Goal: Transaction & Acquisition: Book appointment/travel/reservation

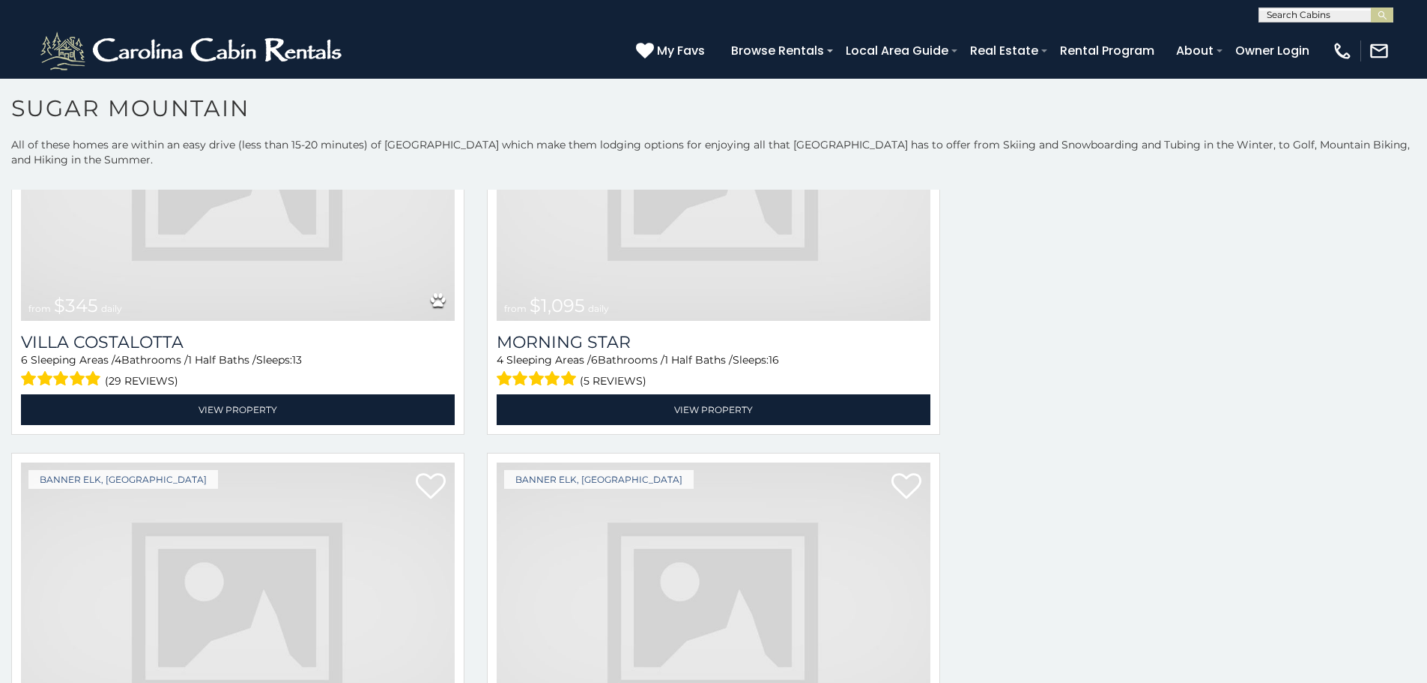
scroll to position [2366, 0]
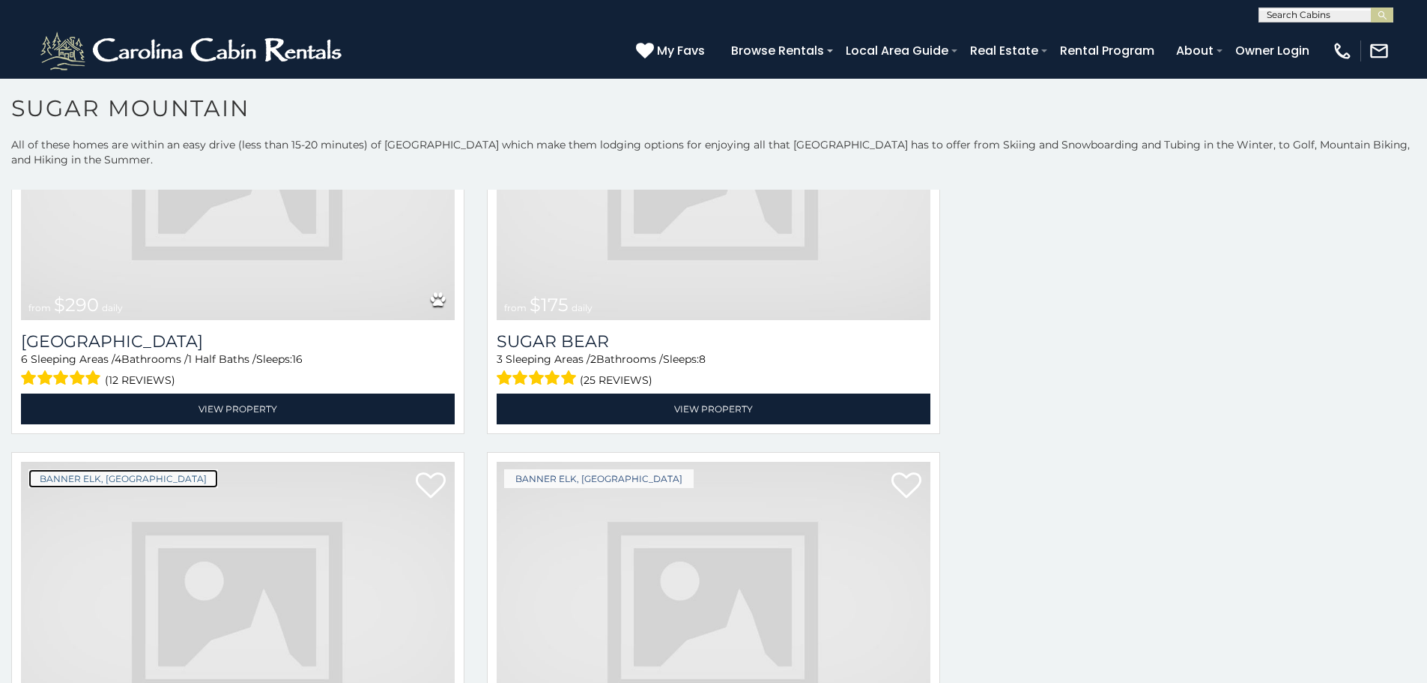
click at [102, 469] on link "Banner Elk, [GEOGRAPHIC_DATA]" at bounding box center [123, 478] width 190 height 19
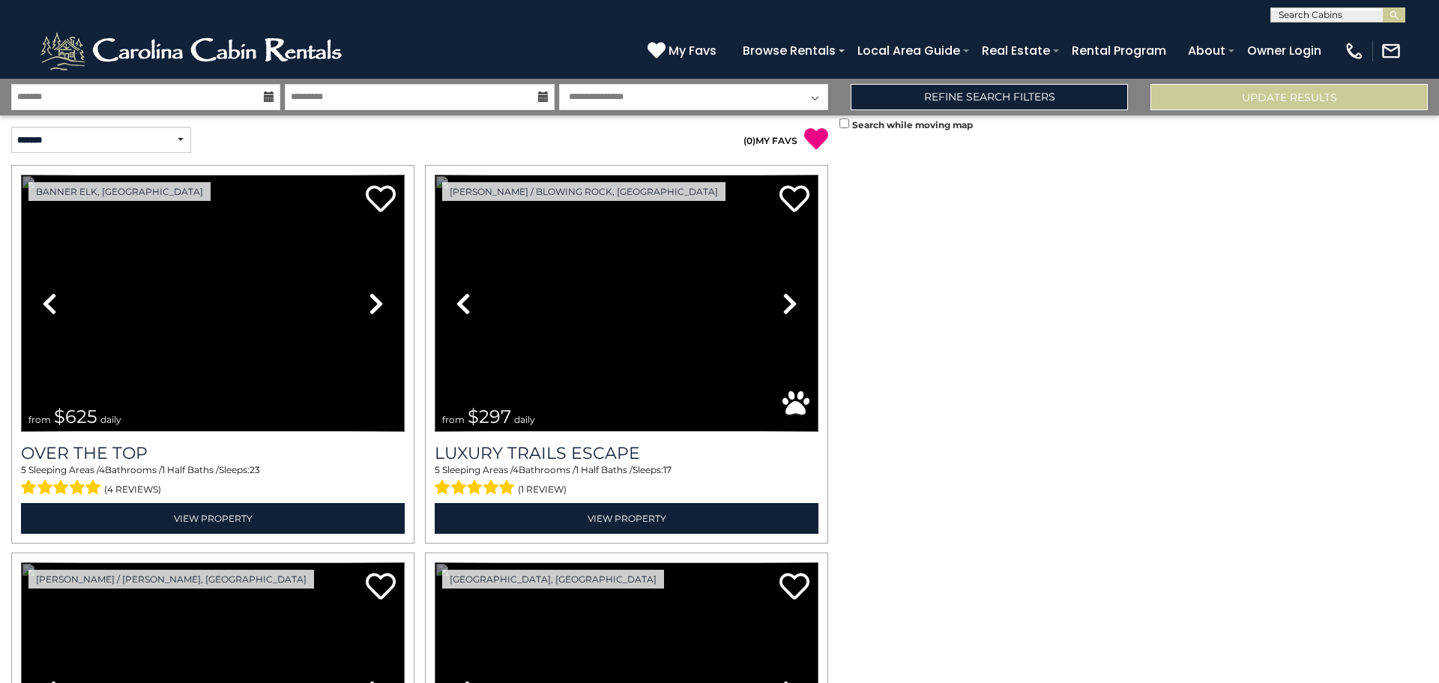
scroll to position [4389, 0]
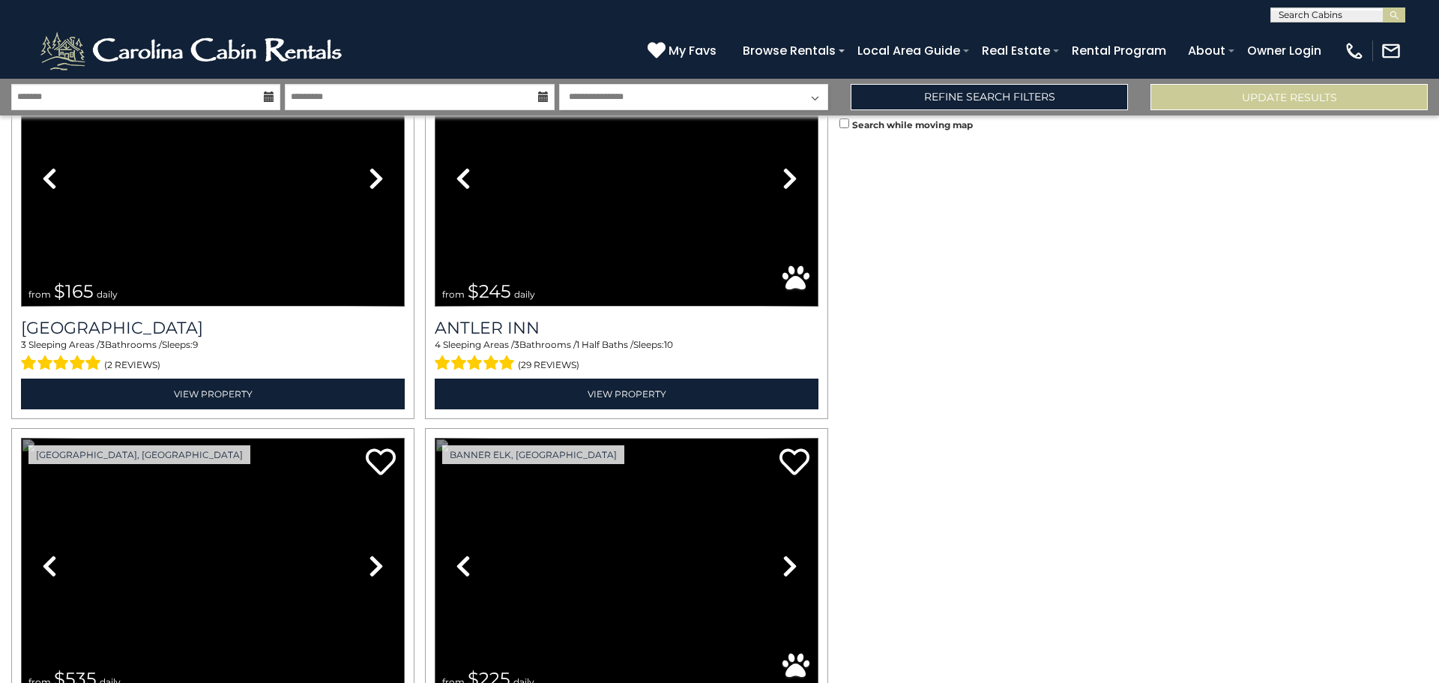
click at [21, 438] on link "Previous" at bounding box center [50, 566] width 58 height 257
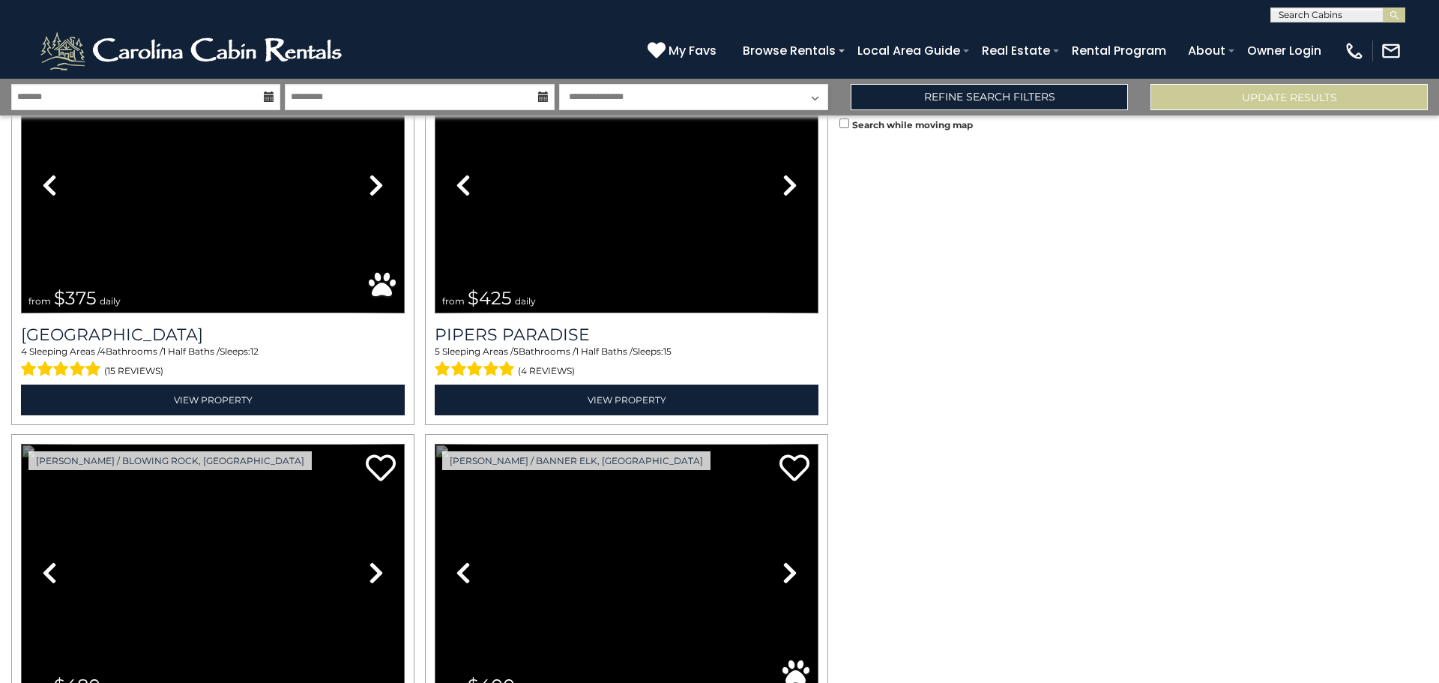
click at [21, 444] on link "Previous" at bounding box center [50, 572] width 58 height 257
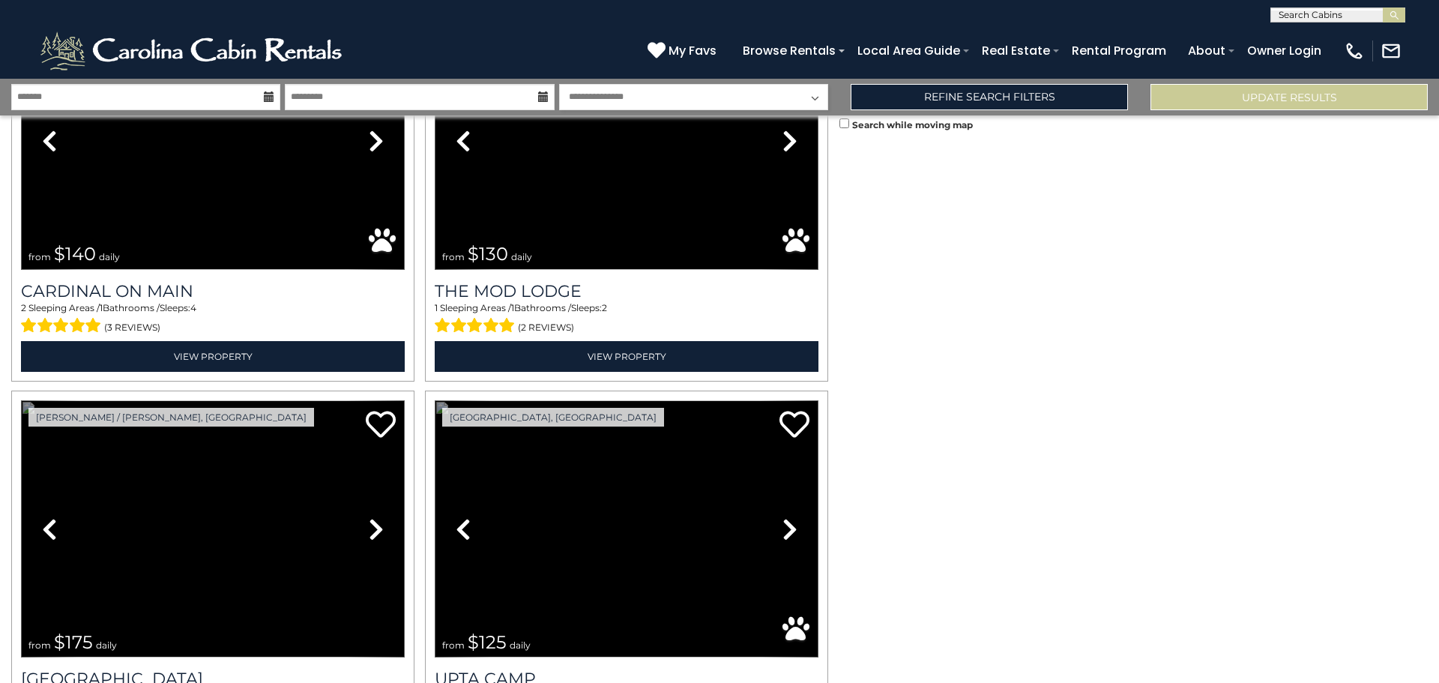
scroll to position [3235, 0]
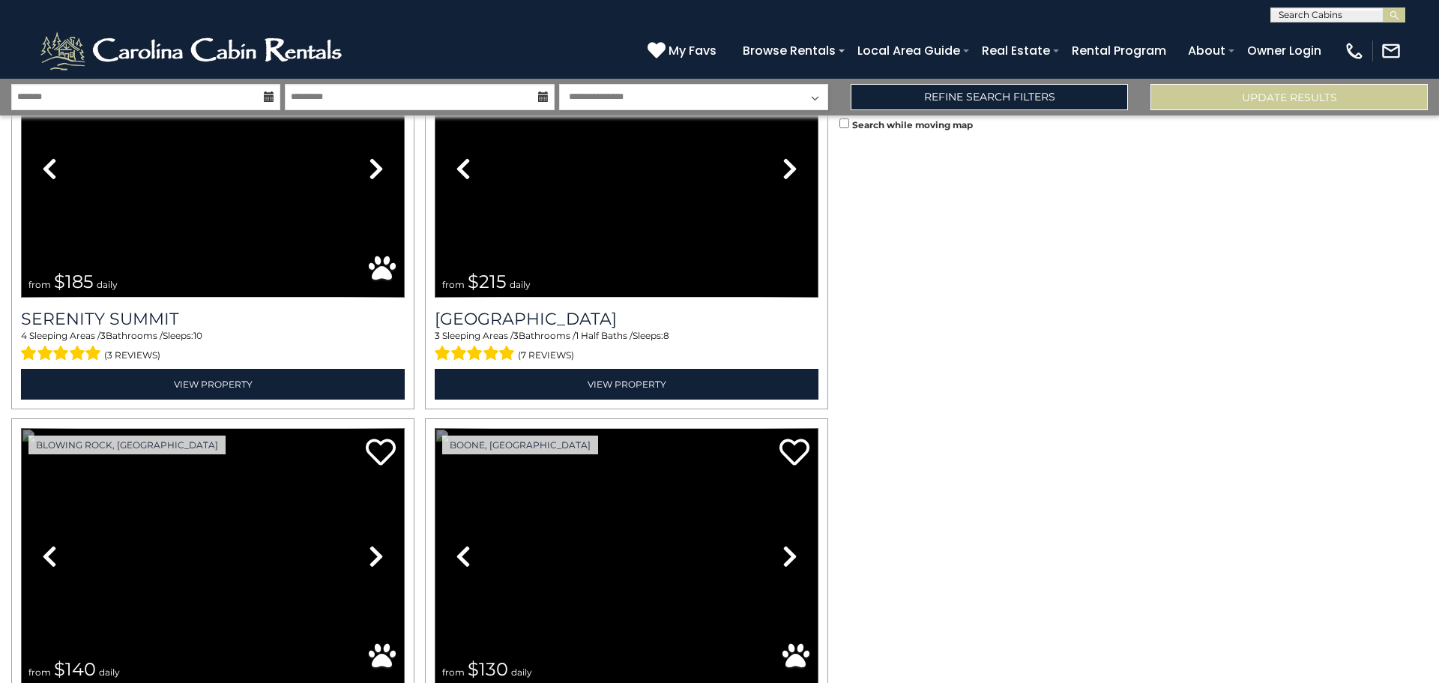
click at [435, 428] on link "Previous" at bounding box center [464, 556] width 58 height 257
